Goal: Navigation & Orientation: Find specific page/section

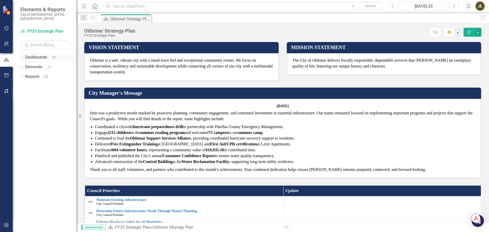
click at [22, 57] on icon "Dropdown" at bounding box center [22, 58] width 4 height 3
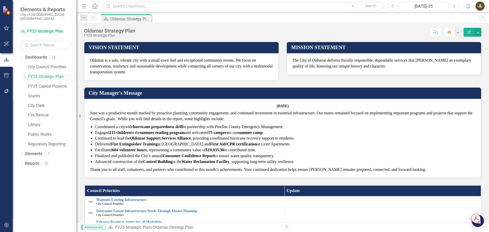
click at [24, 75] on icon "Dropdown" at bounding box center [25, 76] width 4 height 3
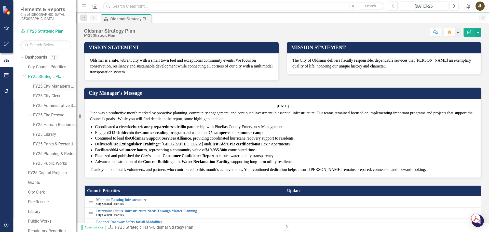
click at [36, 84] on link "FY25 City Manager's Office" at bounding box center [54, 87] width 43 height 6
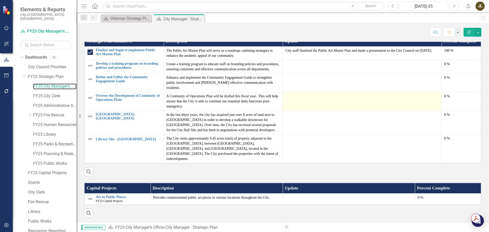
scroll to position [656, 0]
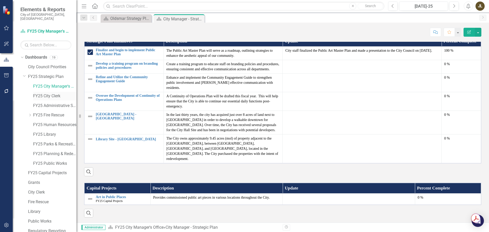
click at [38, 93] on link "FY25 City Clerk" at bounding box center [54, 96] width 43 height 6
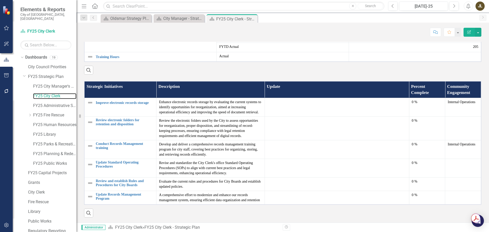
scroll to position [292, 0]
click at [396, 7] on button "Previous" at bounding box center [392, 6] width 9 height 9
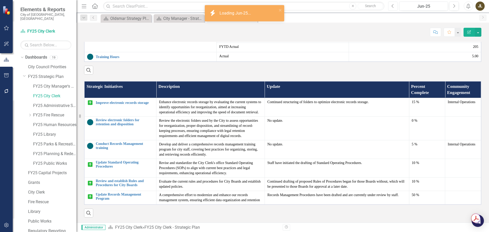
scroll to position [292, 0]
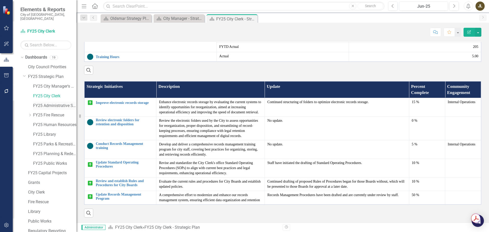
click at [42, 103] on link "FY25 Administrative Services" at bounding box center [54, 106] width 43 height 6
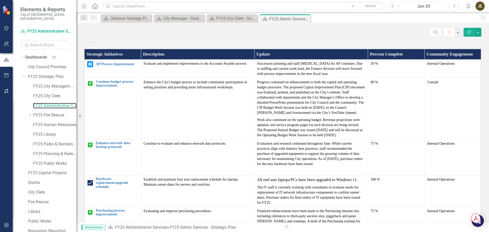
scroll to position [455, 0]
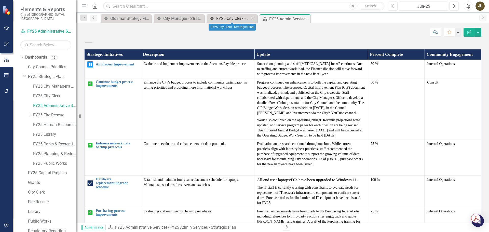
click at [230, 19] on div "FY25 City Clerk - Strategic Plan" at bounding box center [233, 18] width 34 height 6
